Goal: Check status: Check status

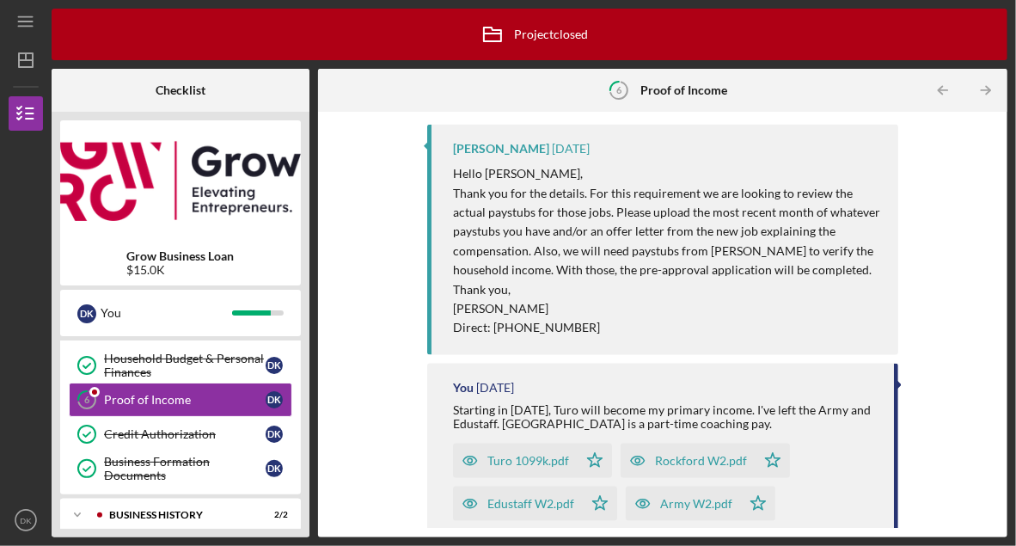
scroll to position [251, 0]
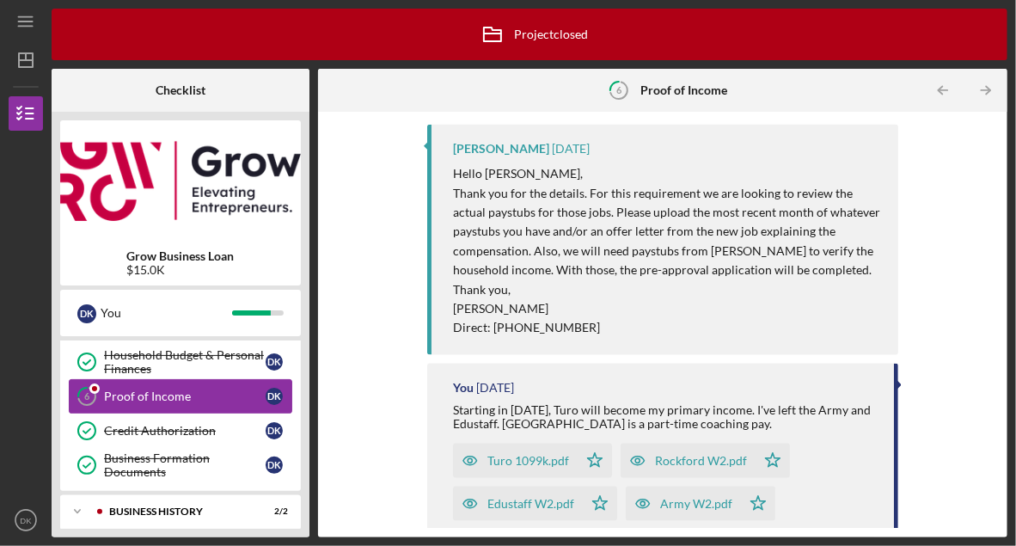
click at [219, 408] on link "6 Proof of Income D K" at bounding box center [181, 396] width 224 height 34
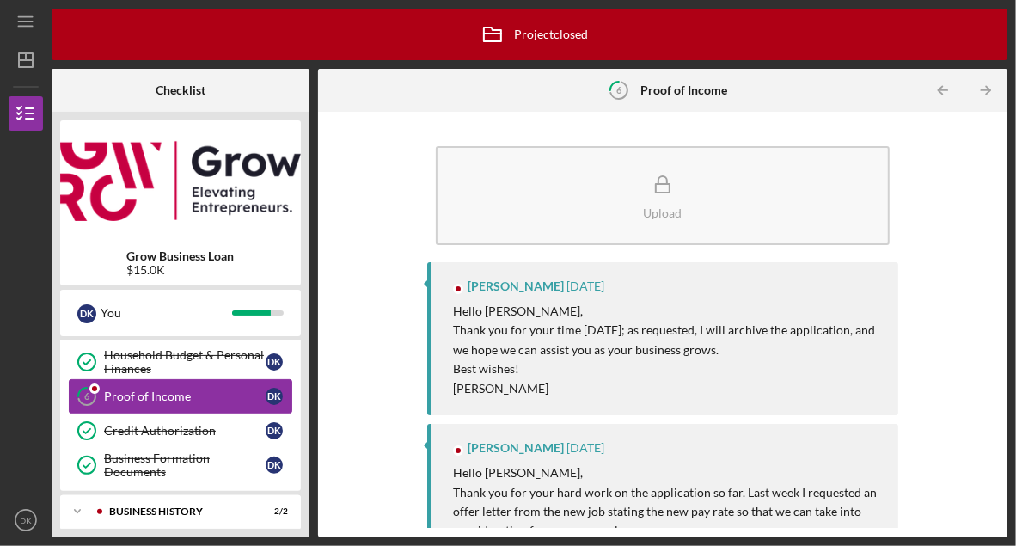
click at [221, 398] on div "Proof of Income" at bounding box center [185, 396] width 162 height 14
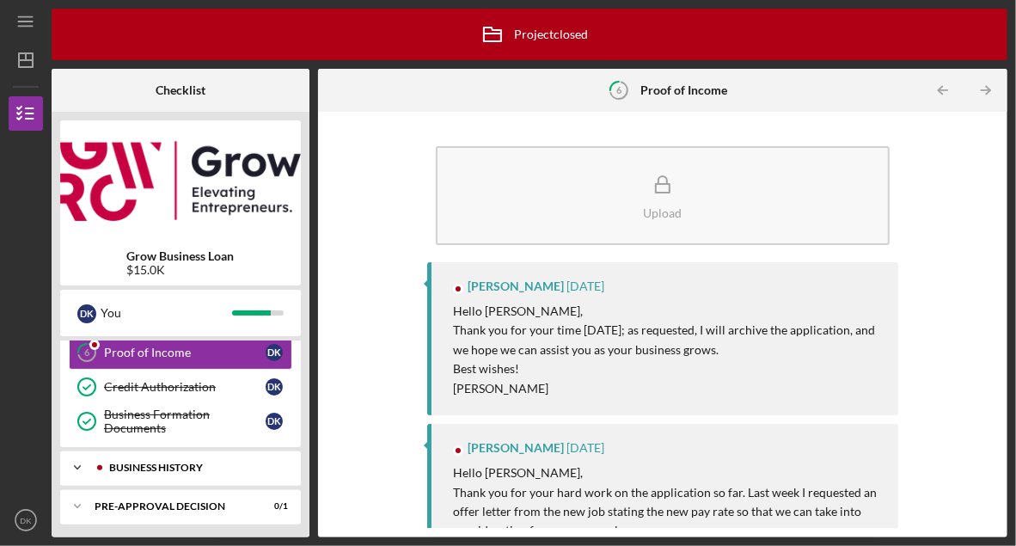
click at [193, 470] on div "Icon/Expander Business History 2 / 2" at bounding box center [180, 467] width 241 height 34
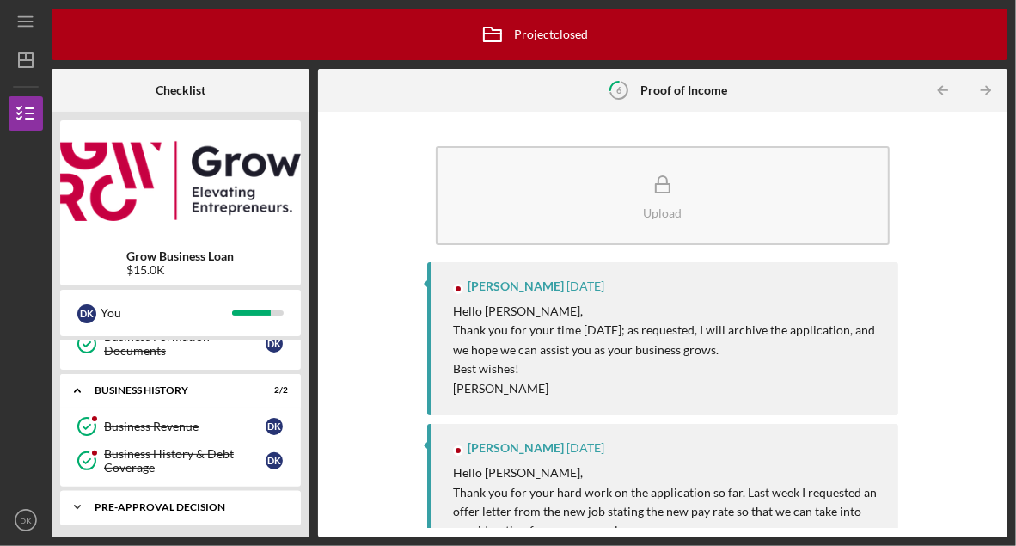
click at [194, 506] on div "Pre-Approval Decision" at bounding box center [187, 507] width 185 height 10
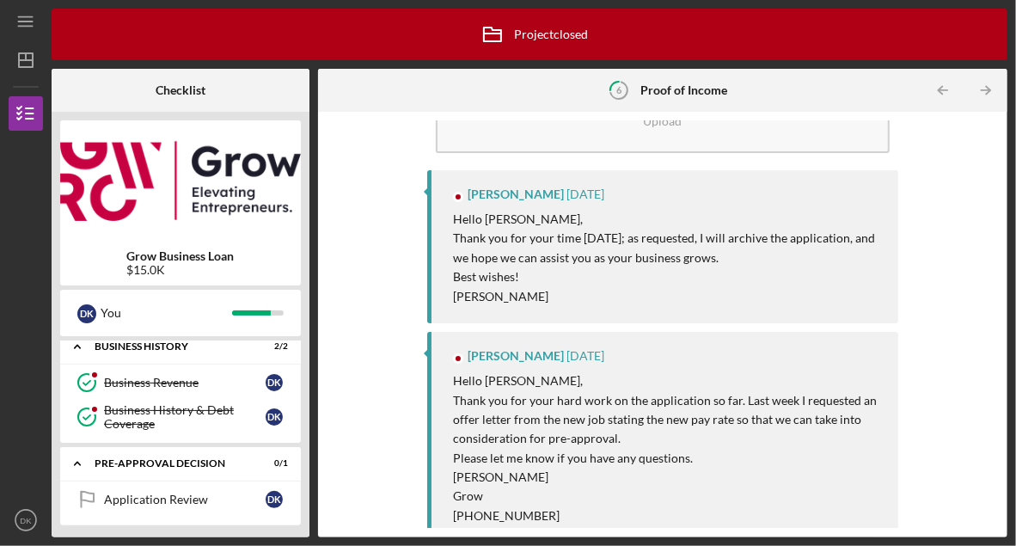
scroll to position [0, 0]
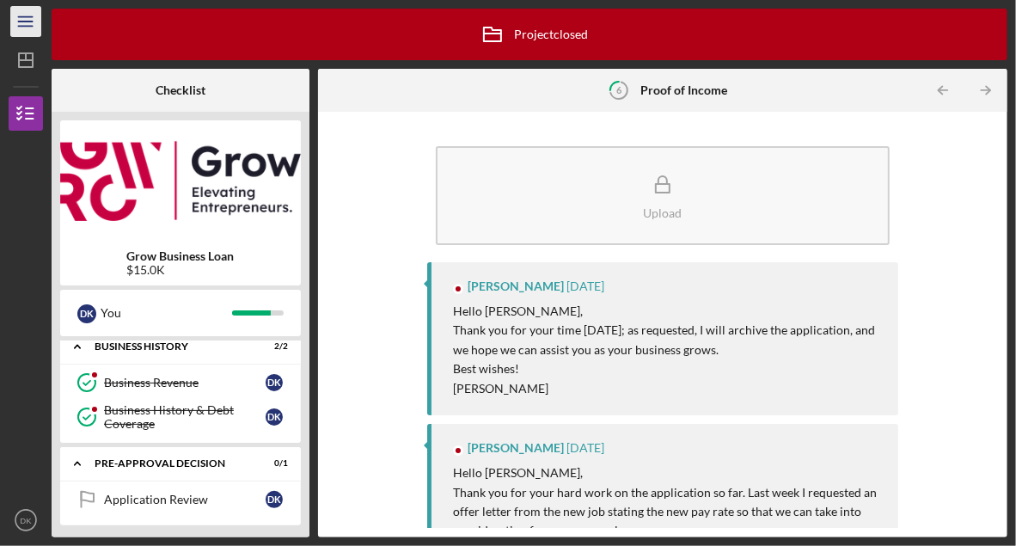
click at [19, 27] on icon "Icon/Menu" at bounding box center [26, 22] width 39 height 39
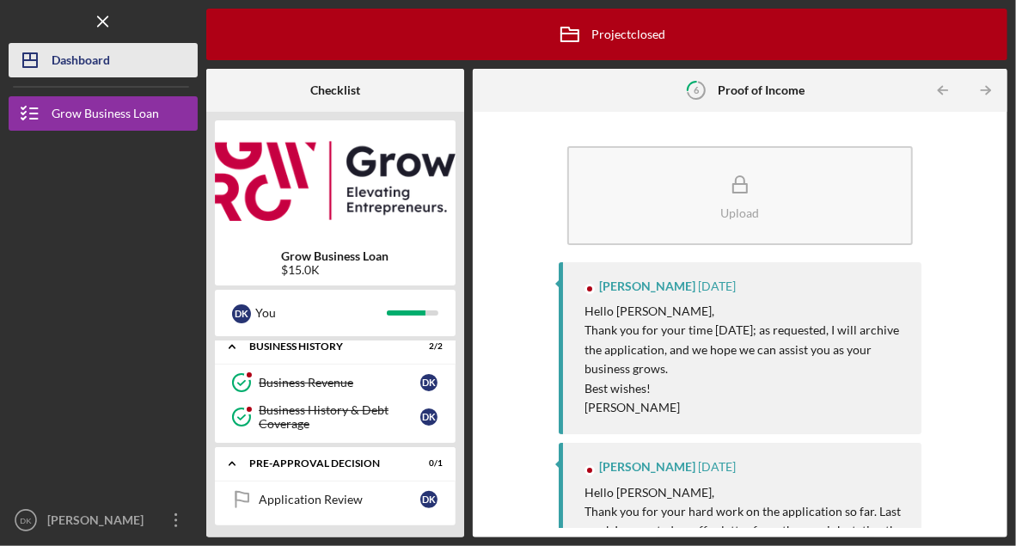
click at [92, 63] on div "Dashboard" at bounding box center [81, 62] width 58 height 39
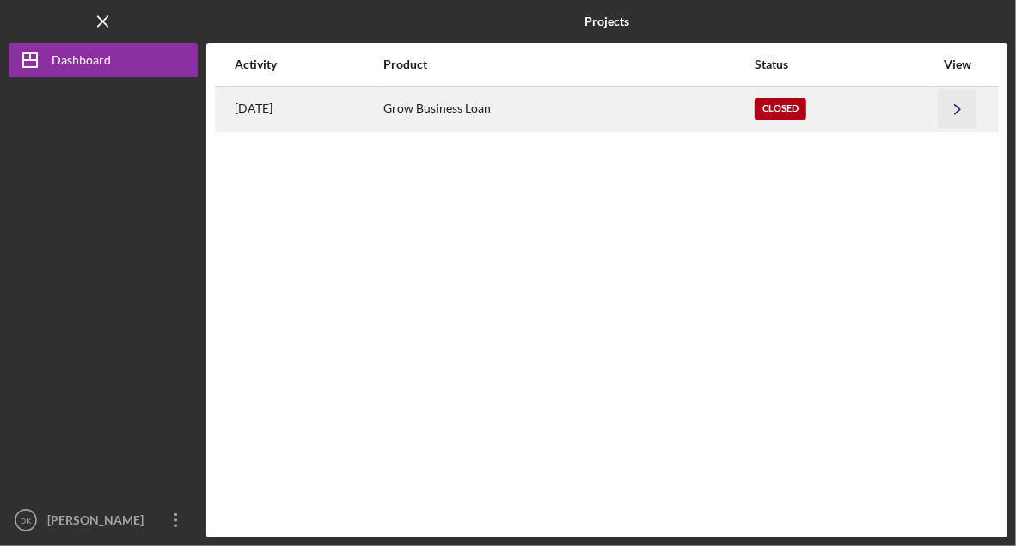
click at [958, 105] on icon "Icon/Navigate" at bounding box center [958, 108] width 39 height 39
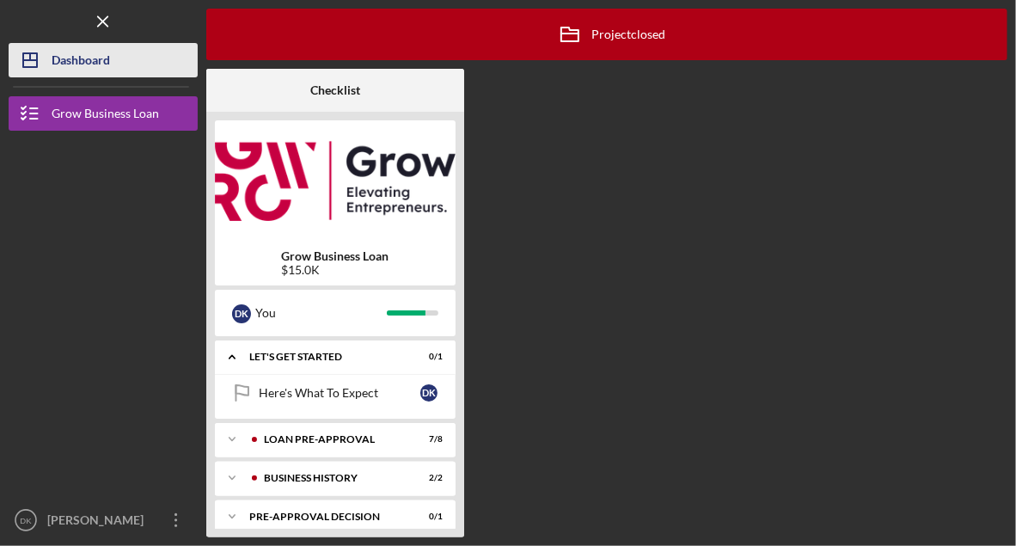
click at [105, 54] on div "Dashboard" at bounding box center [81, 62] width 58 height 39
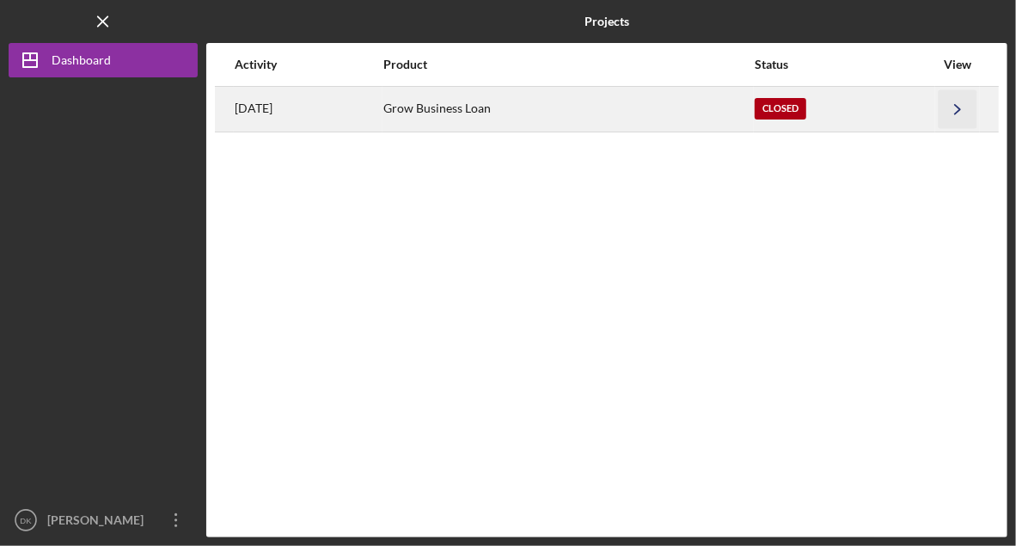
click at [940, 117] on icon "Icon/Navigate" at bounding box center [958, 108] width 39 height 39
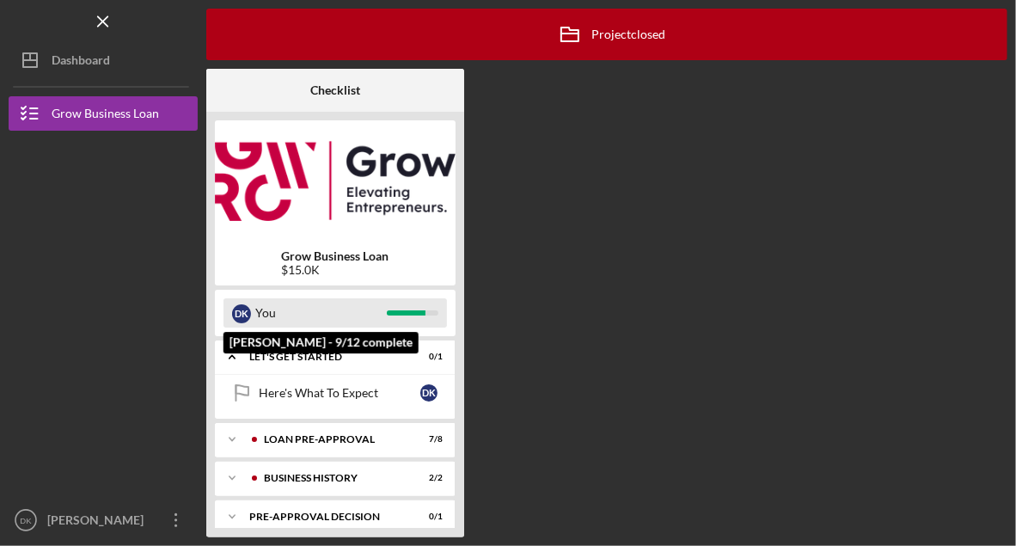
click at [420, 310] on div at bounding box center [406, 312] width 39 height 5
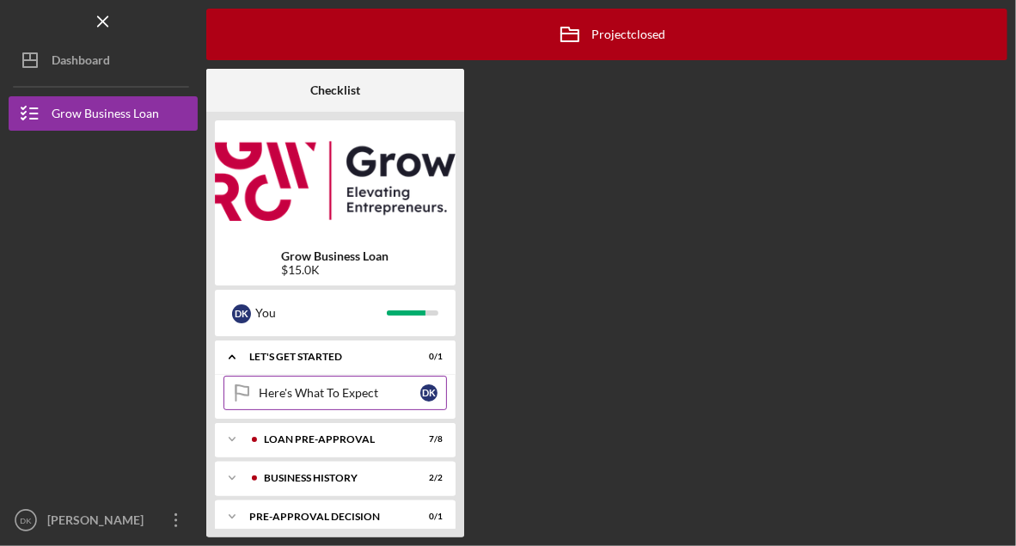
click at [400, 397] on div "Here's What To Expect" at bounding box center [340, 393] width 162 height 14
